Goal: Information Seeking & Learning: Obtain resource

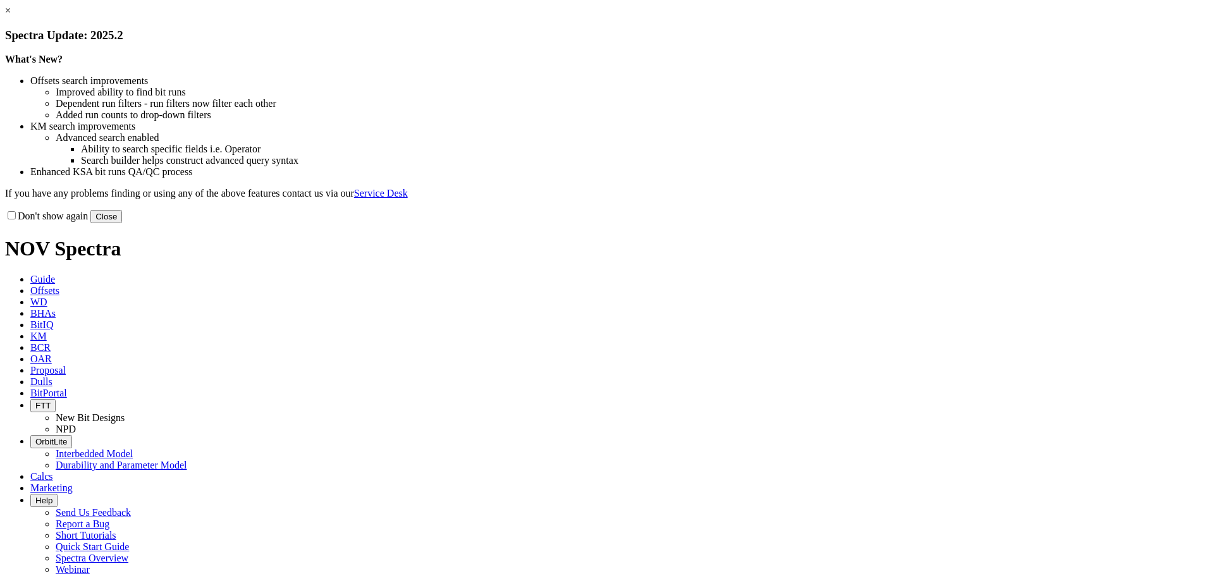
click at [11, 16] on link "×" at bounding box center [8, 10] width 6 height 11
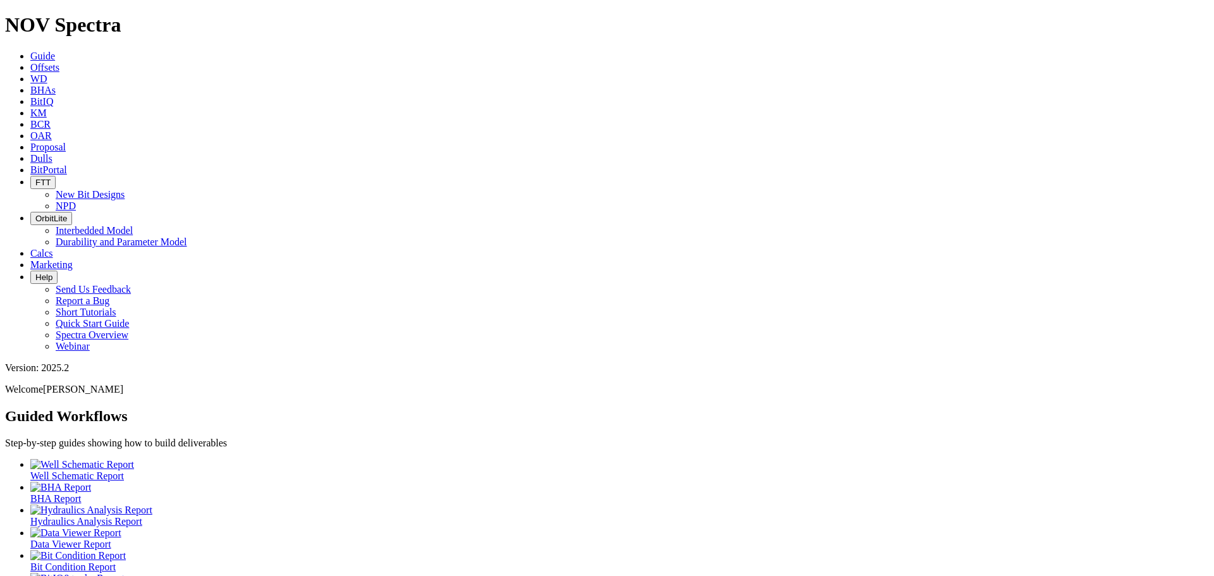
click at [30, 259] on span at bounding box center [30, 264] width 0 height 11
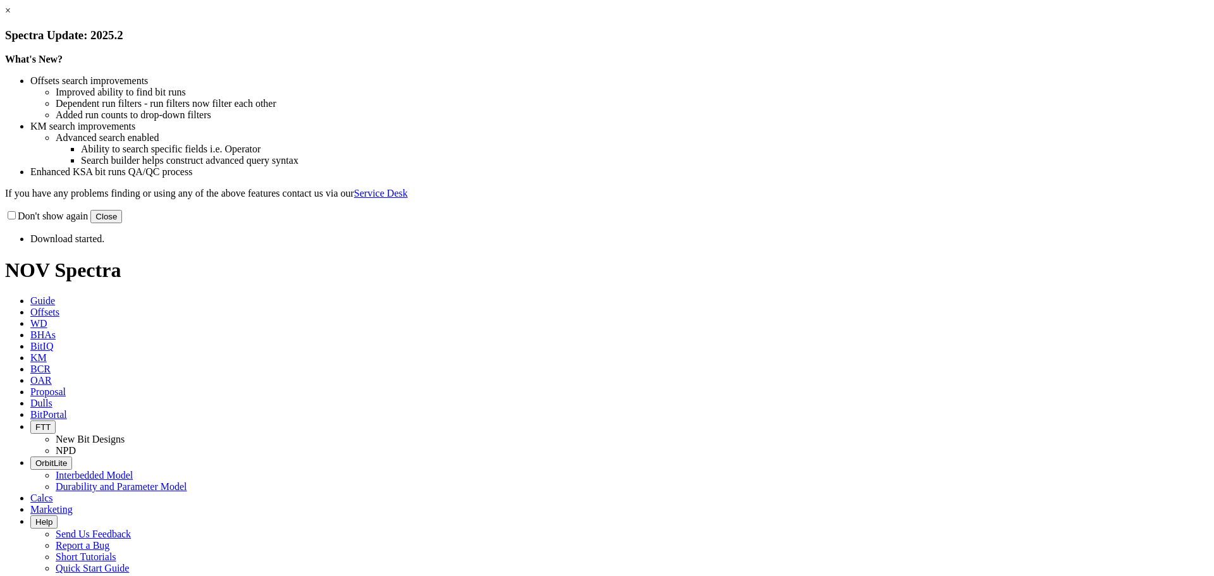
click at [122, 223] on button "Close" at bounding box center [106, 216] width 32 height 13
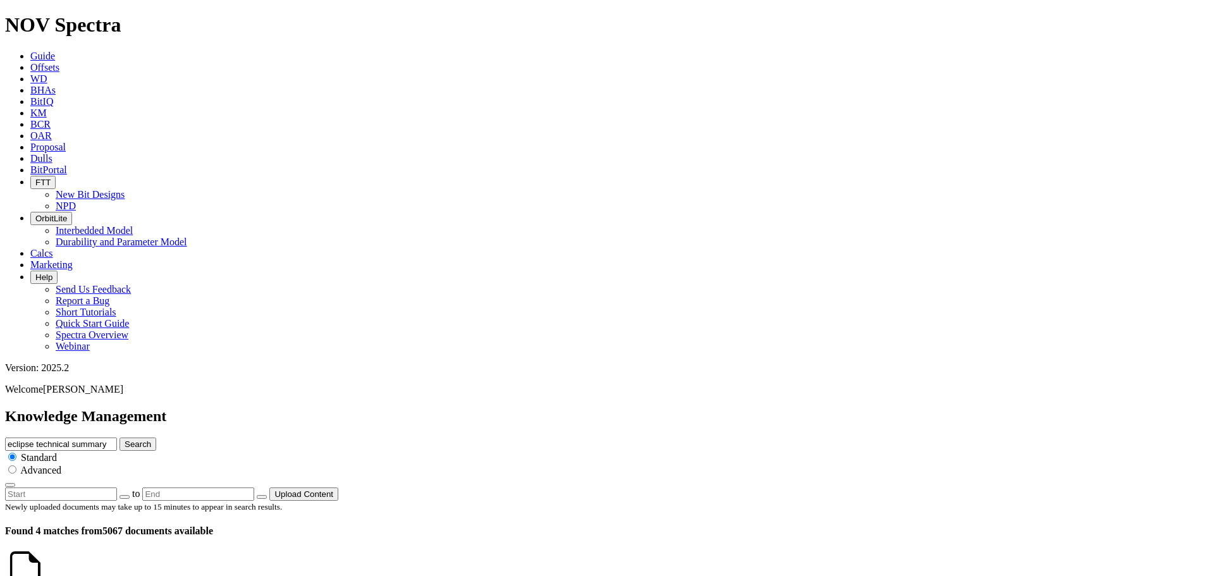
scroll to position [63, 0]
click at [739, 464] on div "Advanced" at bounding box center [607, 470] width 1204 height 13
click at [16, 465] on input "radio" at bounding box center [12, 469] width 8 height 8
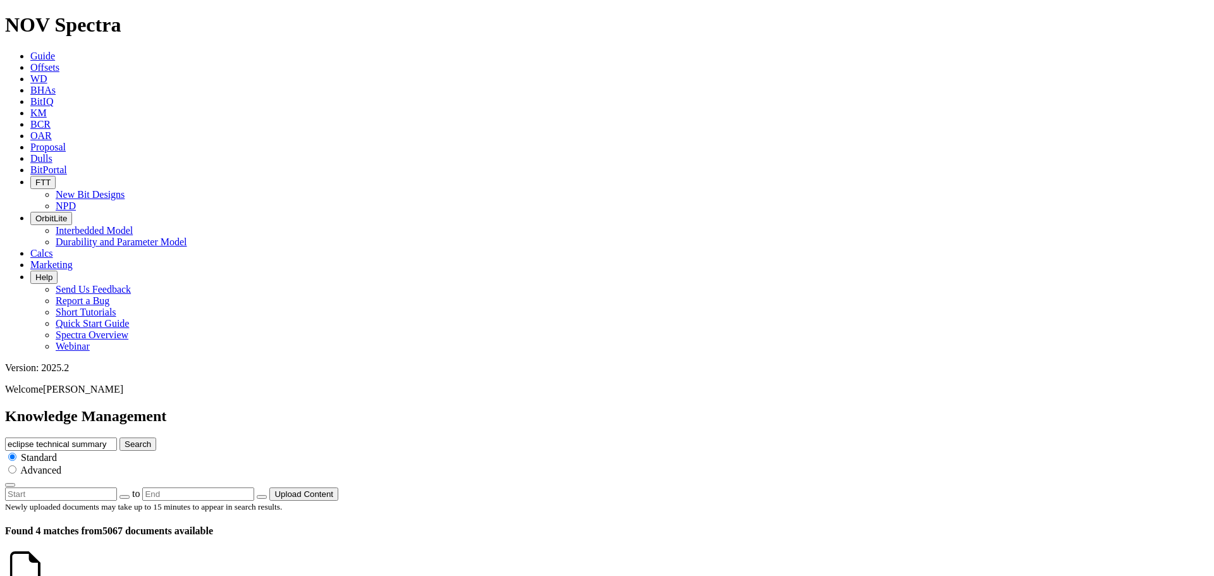
radio input "true"
click at [16, 453] on input "radio" at bounding box center [12, 457] width 8 height 8
radio input "true"
radio input "false"
